Goal: Navigation & Orientation: Find specific page/section

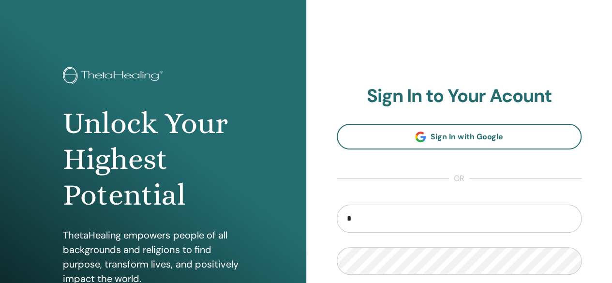
type input "**********"
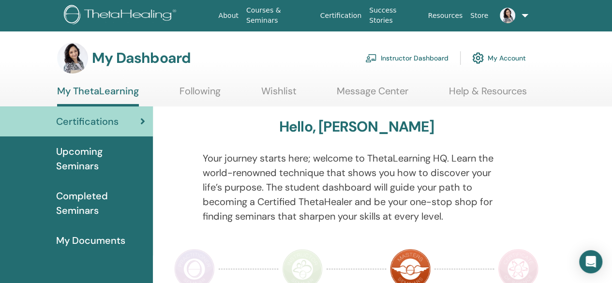
click at [395, 54] on link "Instructor Dashboard" at bounding box center [406, 57] width 83 height 21
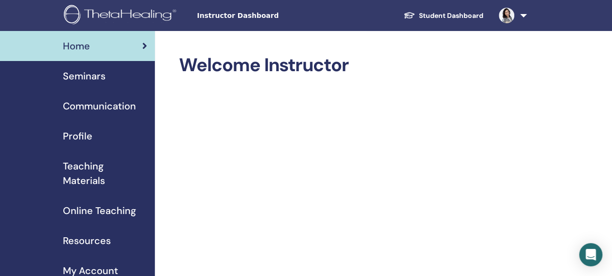
click at [102, 236] on span "Resources" at bounding box center [87, 240] width 48 height 15
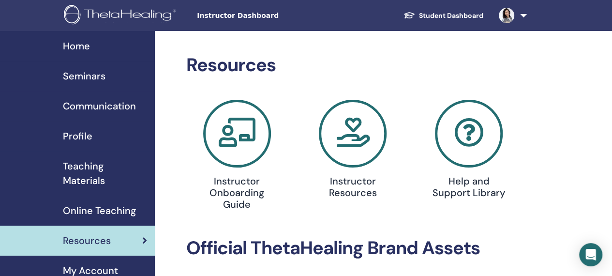
click at [345, 148] on icon at bounding box center [353, 134] width 68 height 68
click at [95, 177] on span "Teaching Materials" at bounding box center [105, 173] width 84 height 29
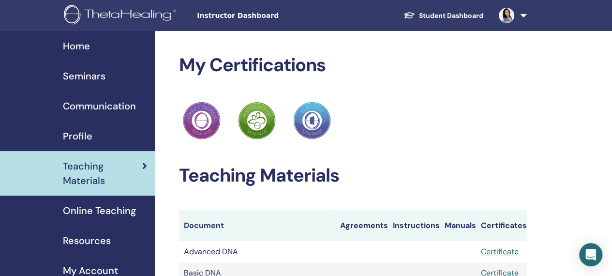
click at [72, 133] on span "Profile" at bounding box center [77, 136] width 29 height 15
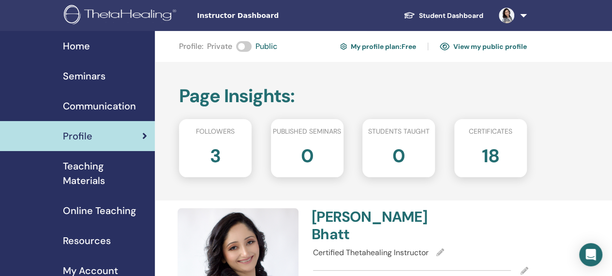
click at [524, 14] on link at bounding box center [511, 15] width 40 height 31
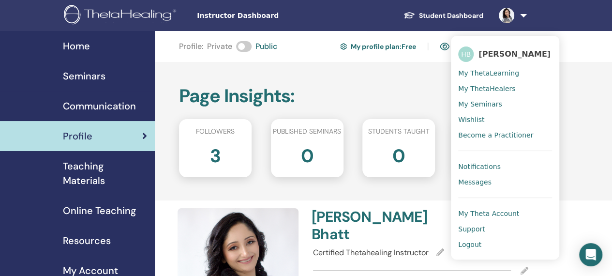
click at [438, 16] on link "Student Dashboard" at bounding box center [443, 16] width 95 height 18
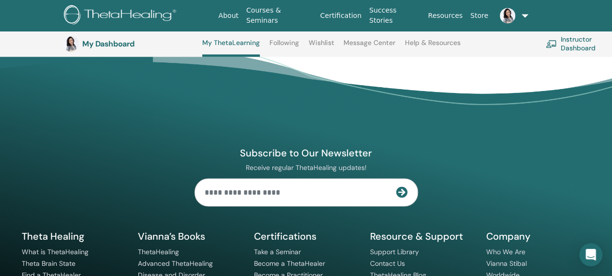
scroll to position [834, 0]
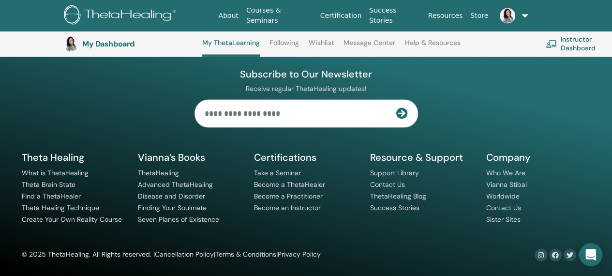
click at [302, 15] on link "Courses & Seminars" at bounding box center [279, 15] width 74 height 28
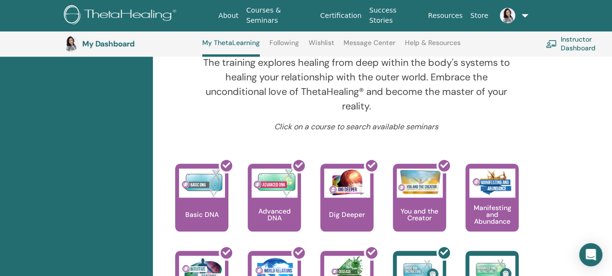
scroll to position [103, 0]
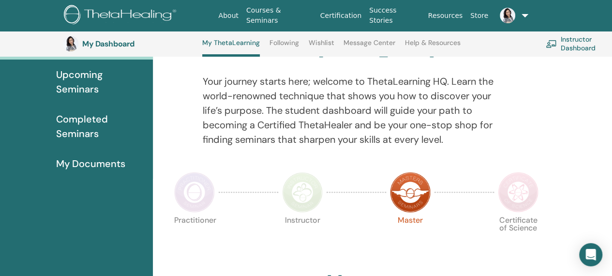
click at [608, 9] on nav "About Courses & Seminars Certification Success Stories Resources Store HB [PERS…" at bounding box center [306, 15] width 612 height 31
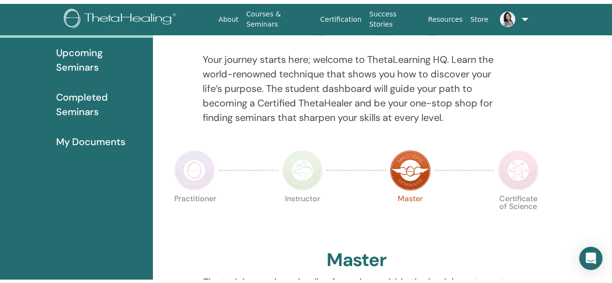
scroll to position [0, 0]
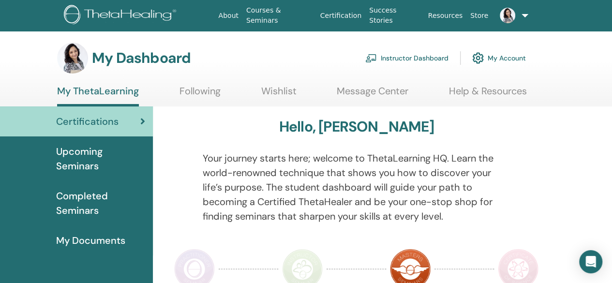
click at [479, 15] on link "Store" at bounding box center [479, 16] width 26 height 18
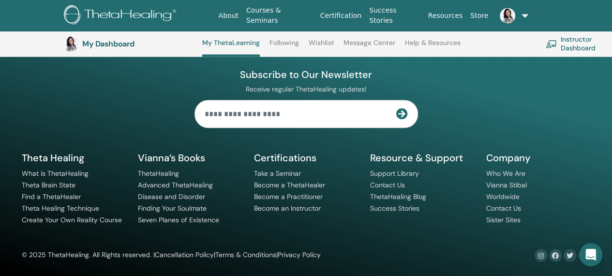
scroll to position [834, 0]
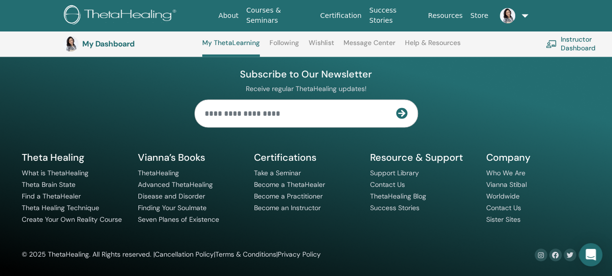
click at [428, 40] on link "Help & Resources" at bounding box center [433, 46] width 56 height 15
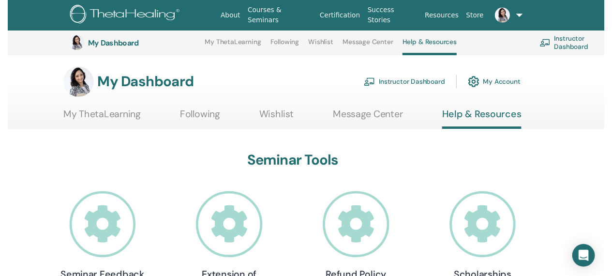
scroll to position [273, 0]
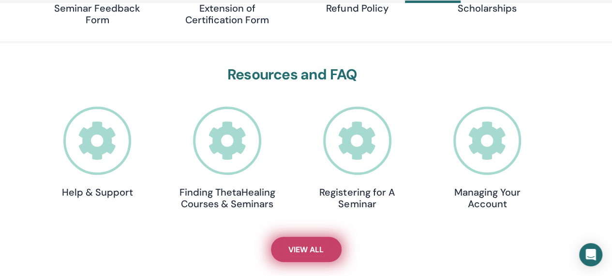
click at [319, 252] on span "View All" at bounding box center [305, 249] width 35 height 10
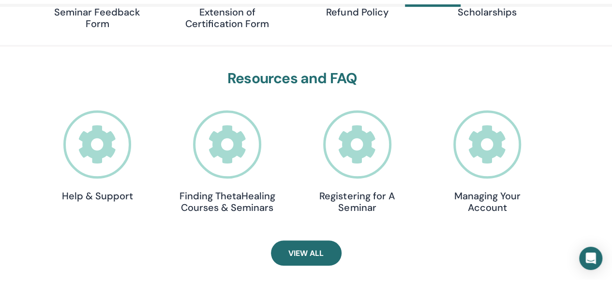
scroll to position [6, 0]
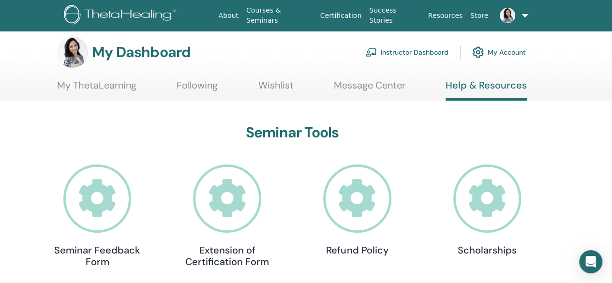
click at [450, 17] on link "Resources" at bounding box center [445, 16] width 43 height 18
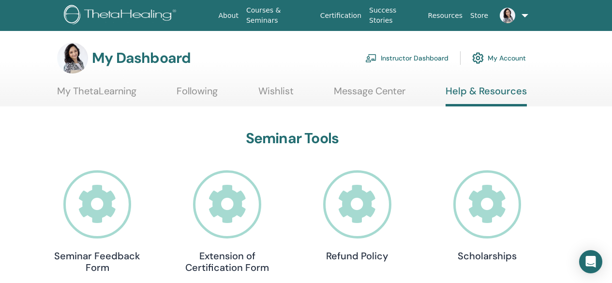
scroll to position [6, 0]
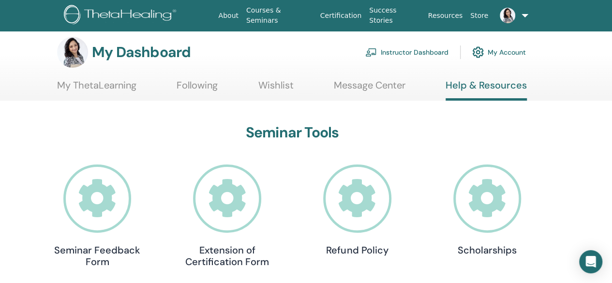
click at [110, 87] on link "My ThetaLearning" at bounding box center [96, 88] width 79 height 19
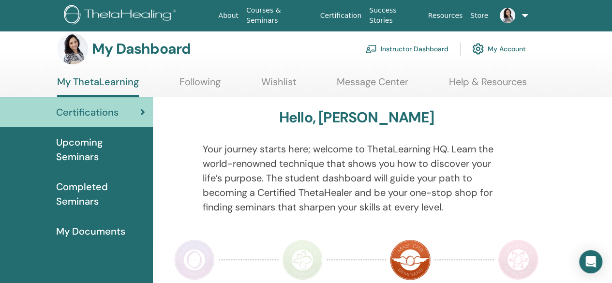
scroll to position [6, 0]
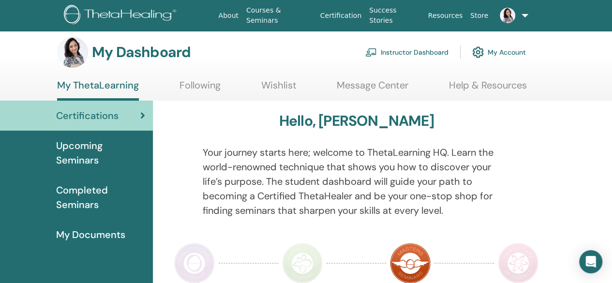
click at [405, 52] on link "Instructor Dashboard" at bounding box center [406, 52] width 83 height 21
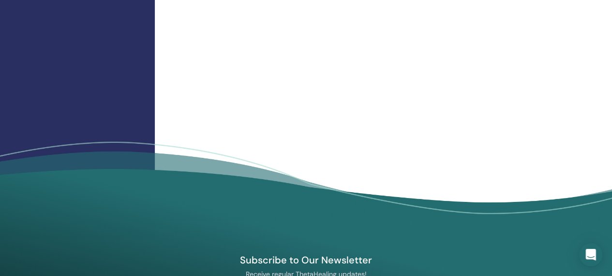
scroll to position [908, 0]
